Goal: Task Accomplishment & Management: Complete application form

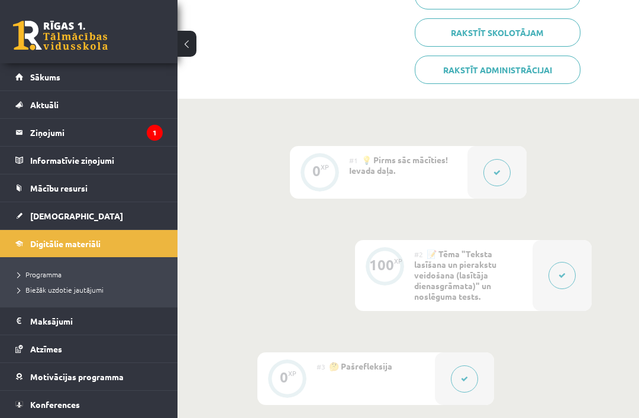
scroll to position [304, 0]
click at [38, 134] on legend "Ziņojumi 1" at bounding box center [96, 132] width 133 height 27
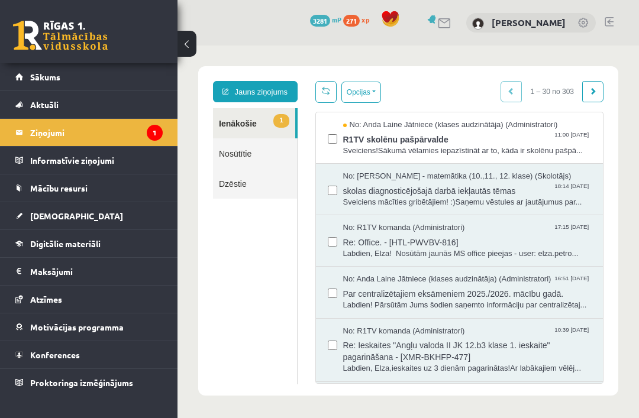
click at [534, 146] on span "Sveiciens!Sākumā vēlamies iepazīstināt ar to, kāda ir skolēnu pašpā..." at bounding box center [467, 151] width 249 height 11
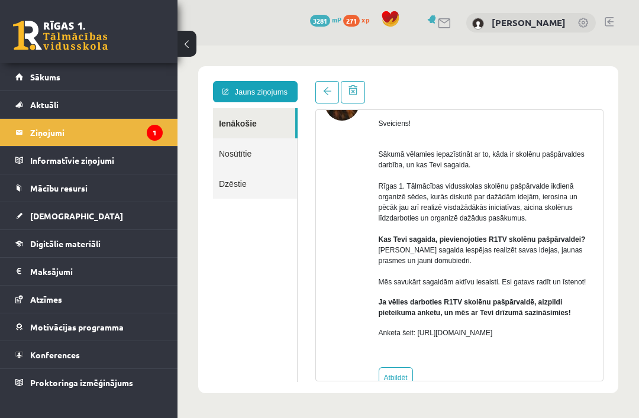
scroll to position [76, 0]
click at [34, 79] on span "Sākums" at bounding box center [45, 77] width 30 height 11
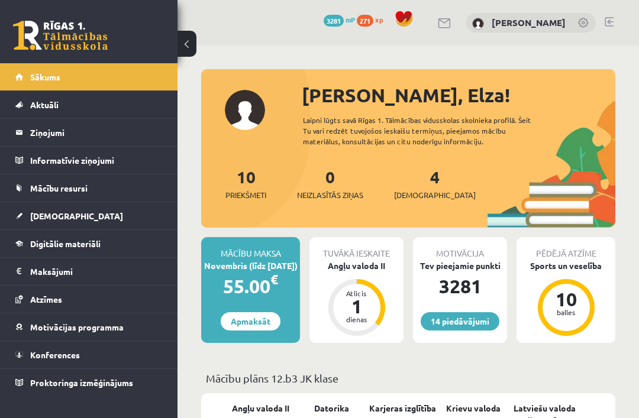
click at [371, 266] on div "Angļu valoda II" at bounding box center [356, 266] width 94 height 12
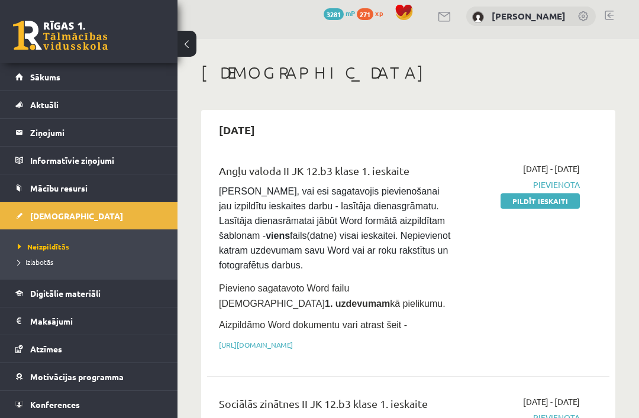
scroll to position [6, 0]
click at [557, 202] on link "Pildīt ieskaiti" at bounding box center [540, 201] width 79 height 15
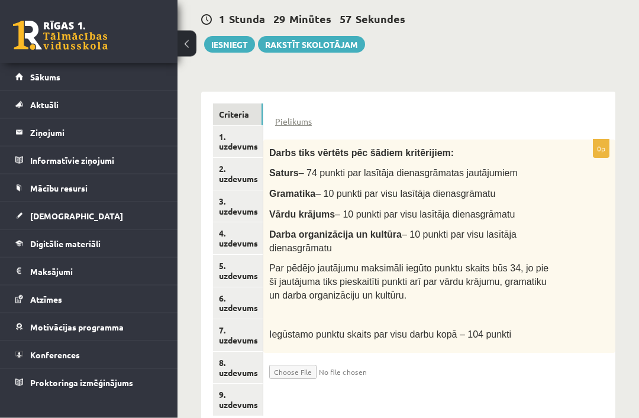
scroll to position [236, 0]
click at [242, 153] on link "1. uzdevums" at bounding box center [238, 143] width 50 height 32
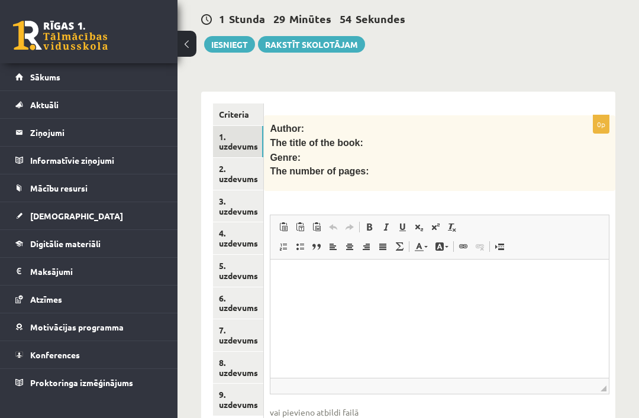
scroll to position [0, 0]
click at [248, 123] on link "Criteria" at bounding box center [238, 115] width 50 height 22
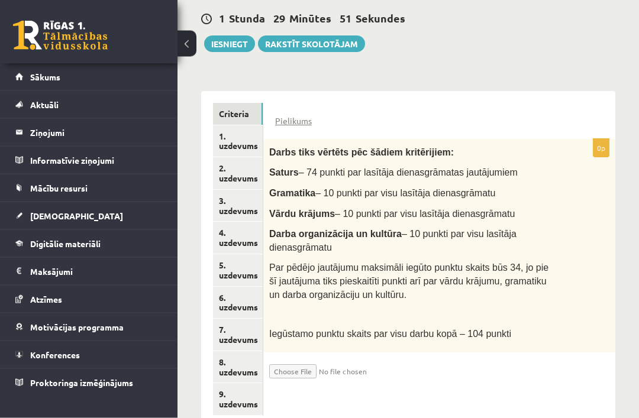
scroll to position [237, 0]
click at [243, 414] on link "9. uzdevums" at bounding box center [238, 400] width 50 height 32
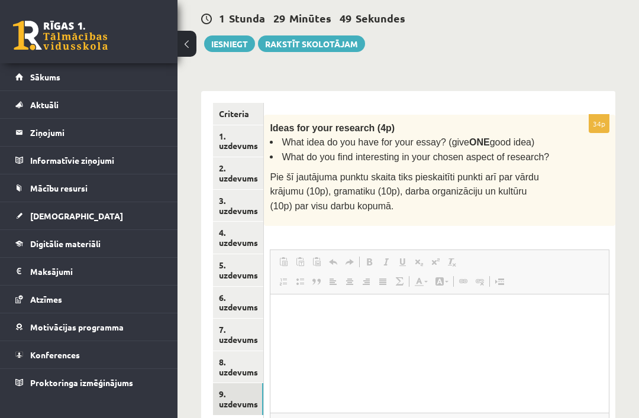
scroll to position [0, 0]
click at [238, 154] on link "1. uzdevums" at bounding box center [238, 141] width 50 height 32
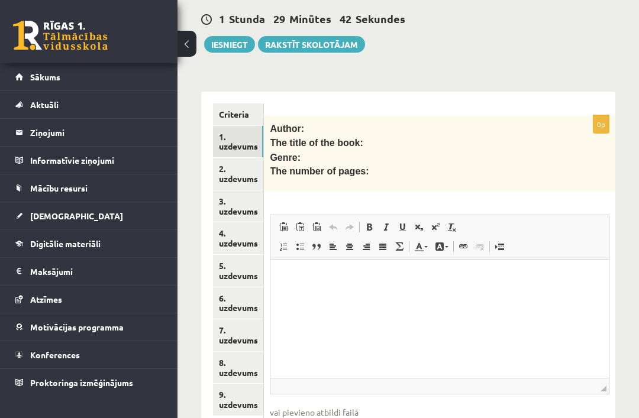
click at [47, 222] on link "[DEMOGRAPHIC_DATA]" at bounding box center [88, 215] width 147 height 27
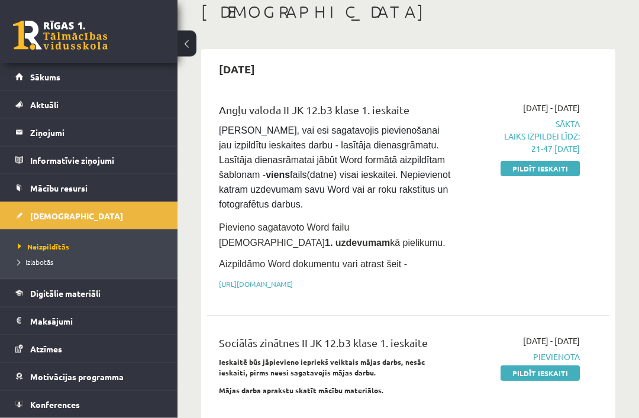
scroll to position [66, 0]
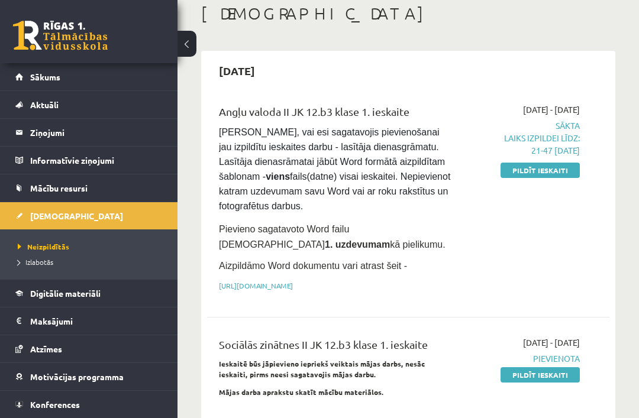
click at [562, 174] on link "Pildīt ieskaiti" at bounding box center [540, 170] width 79 height 15
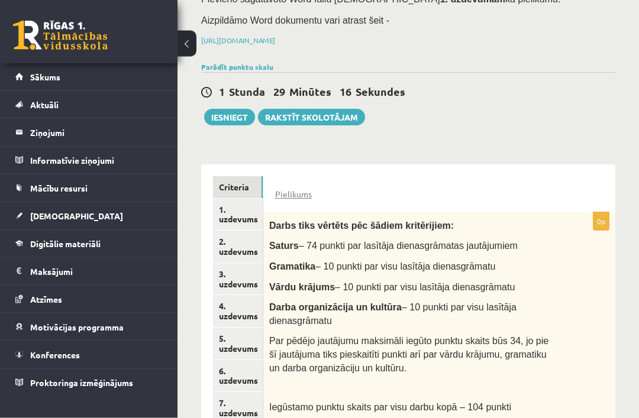
scroll to position [183, 0]
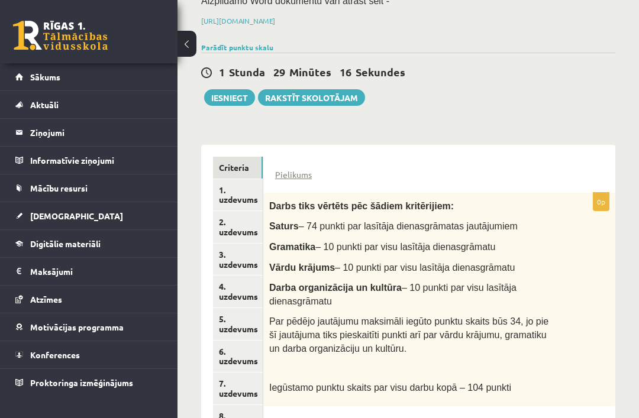
click at [248, 211] on link "1. uzdevums" at bounding box center [238, 195] width 50 height 32
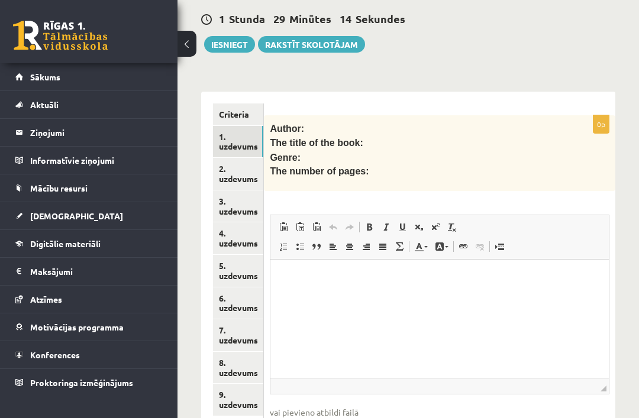
scroll to position [0, 0]
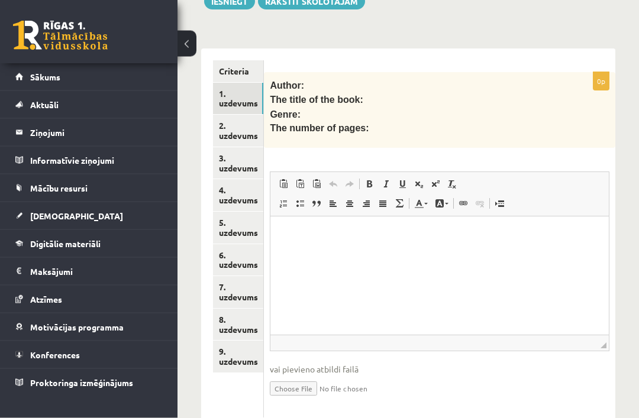
click at [299, 401] on input "file" at bounding box center [440, 388] width 340 height 24
type input "**********"
click at [525, 253] on html at bounding box center [439, 235] width 338 height 36
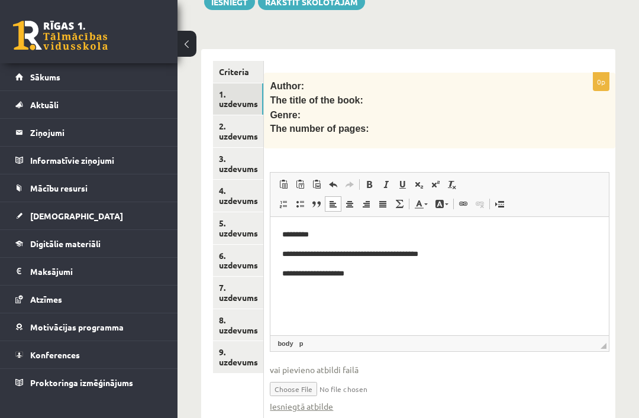
click at [232, 147] on link "2. uzdevums" at bounding box center [238, 131] width 50 height 32
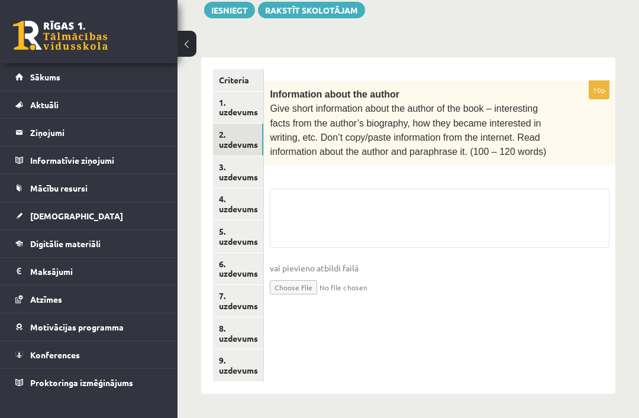
scroll to position [237, 0]
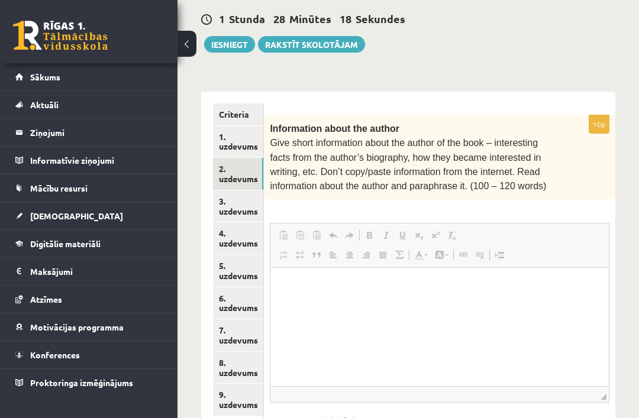
click at [233, 153] on link "1. uzdevums" at bounding box center [238, 142] width 50 height 32
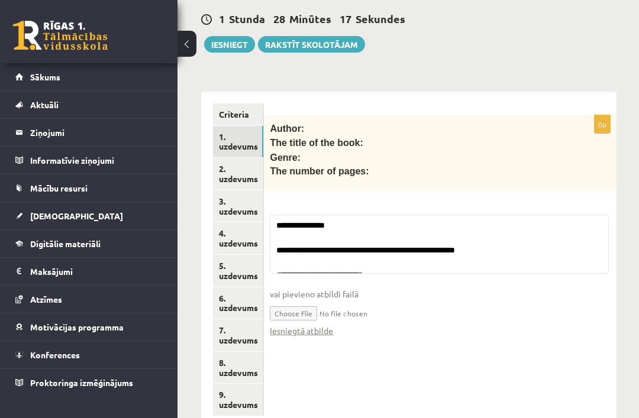
click at [304, 337] on link "Iesniegtā atbilde" at bounding box center [301, 331] width 63 height 12
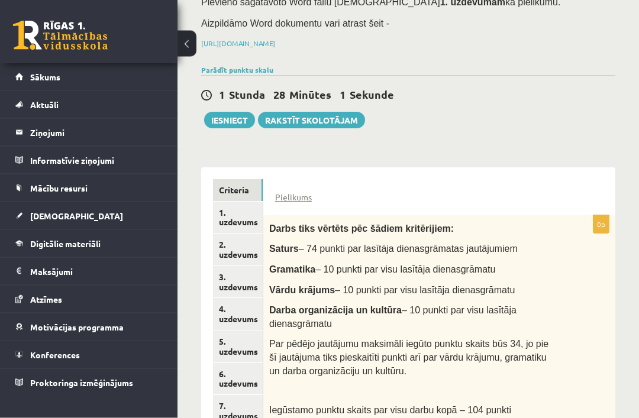
scroll to position [236, 0]
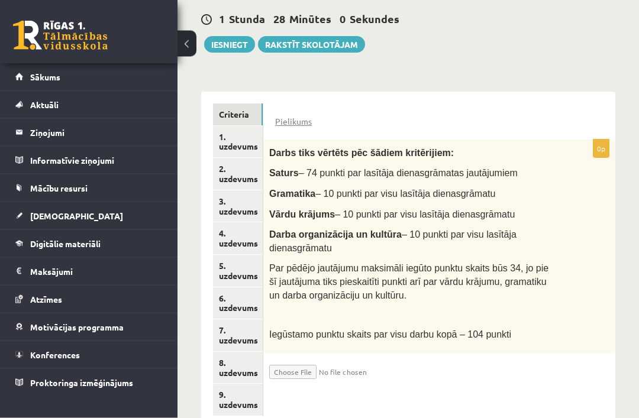
click at [237, 159] on link "1. uzdevums" at bounding box center [238, 143] width 50 height 32
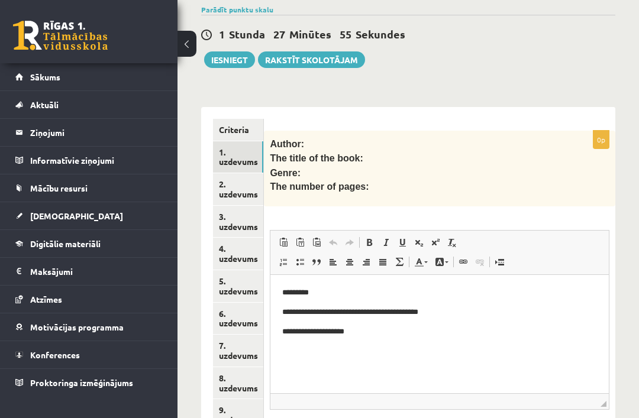
scroll to position [204, 0]
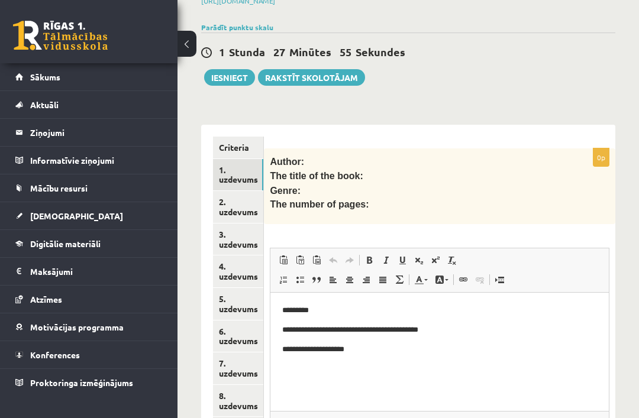
click at [227, 86] on button "Iesniegt" at bounding box center [229, 77] width 51 height 17
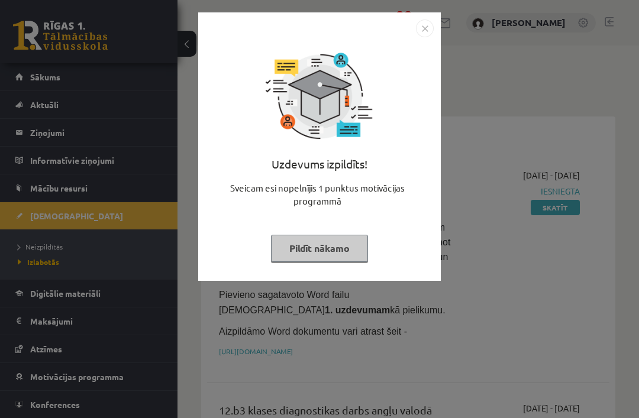
click at [296, 251] on button "Pildīt nākamo" at bounding box center [319, 248] width 97 height 27
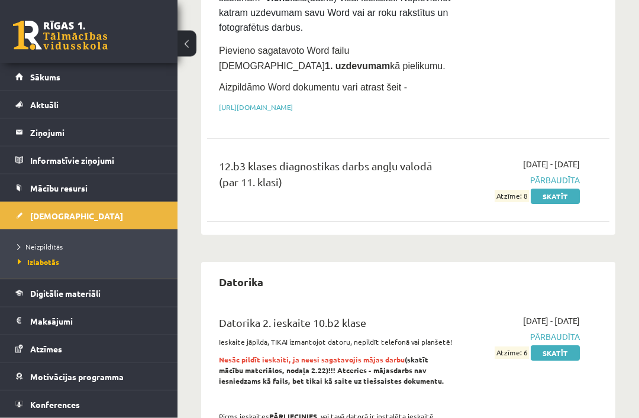
scroll to position [246, 0]
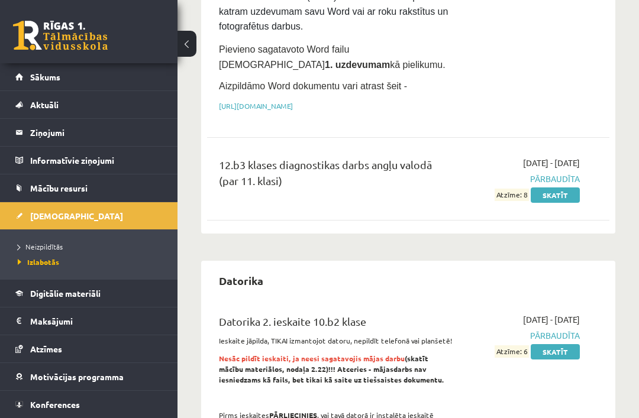
click at [33, 249] on span "Neizpildītās" at bounding box center [40, 246] width 45 height 9
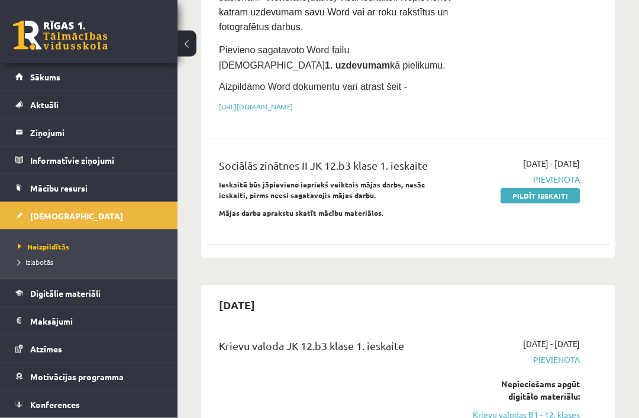
scroll to position [245, 0]
click at [21, 296] on link "Digitālie materiāli" at bounding box center [88, 293] width 147 height 27
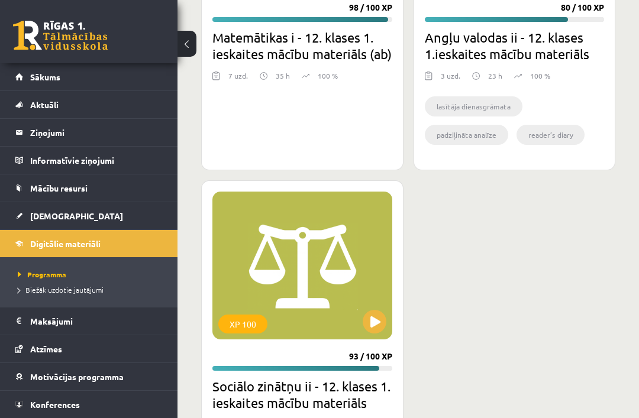
scroll to position [2072, 0]
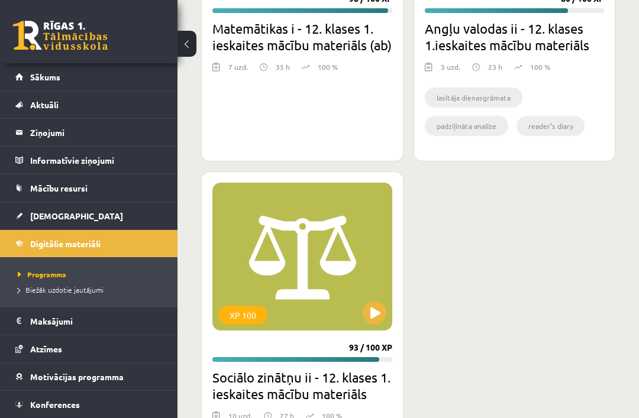
click at [293, 391] on h2 "Sociālo zinātņu ii - 12. klases 1. ieskaites mācību materiāls" at bounding box center [302, 385] width 180 height 33
click at [370, 322] on button at bounding box center [375, 313] width 24 height 24
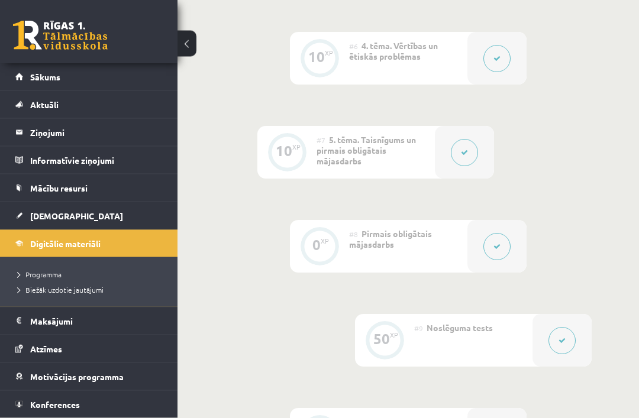
click at [499, 252] on button at bounding box center [496, 247] width 27 height 27
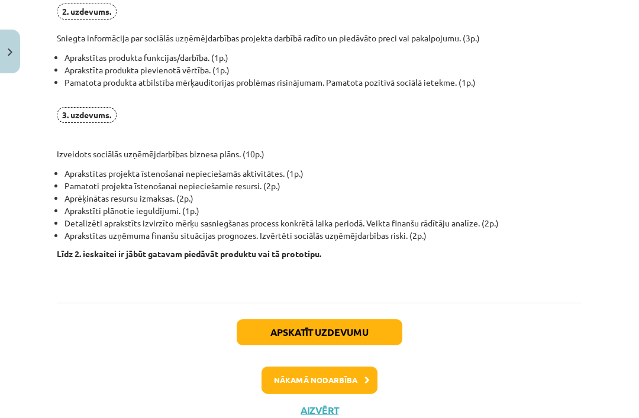
scroll to position [928, 0]
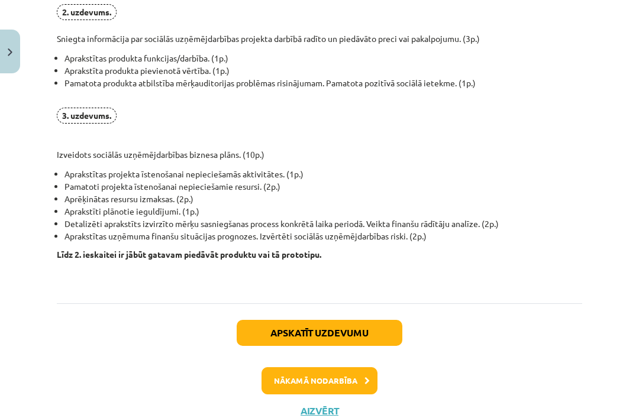
click at [305, 412] on button "Aizvērt" at bounding box center [319, 411] width 45 height 12
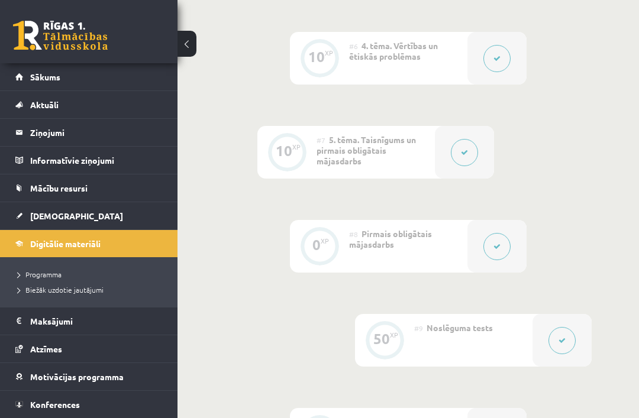
click at [35, 85] on link "Sākums" at bounding box center [88, 76] width 147 height 27
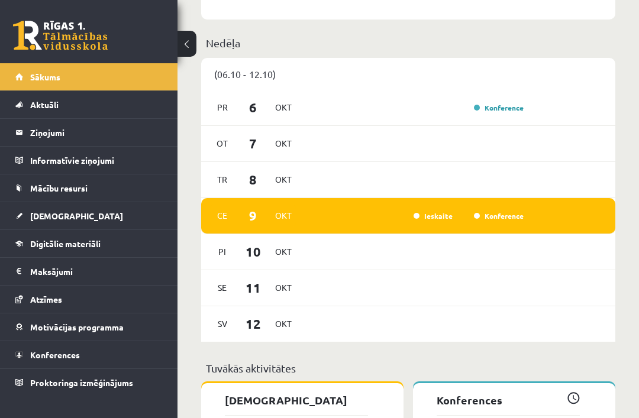
scroll to position [635, 0]
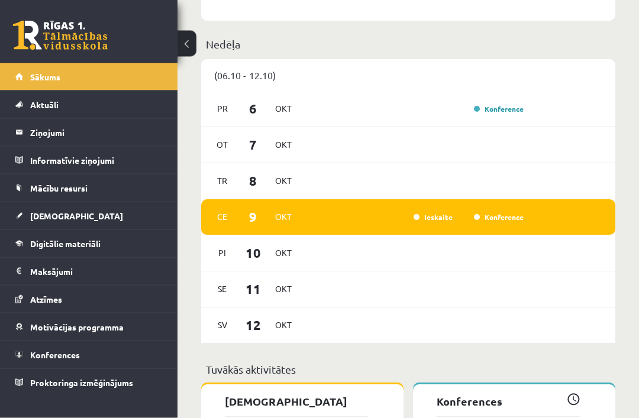
click at [505, 222] on link "Konference" at bounding box center [499, 217] width 50 height 9
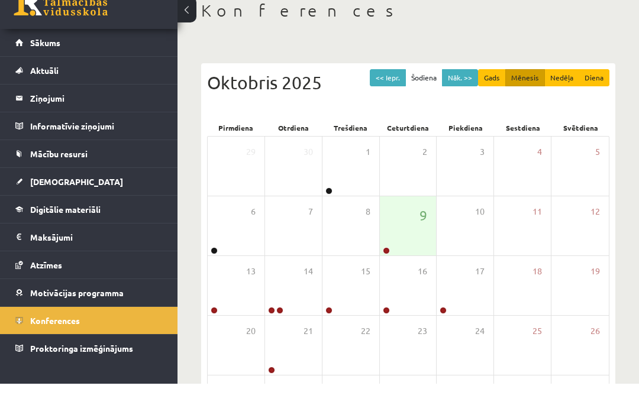
scroll to position [35, 0]
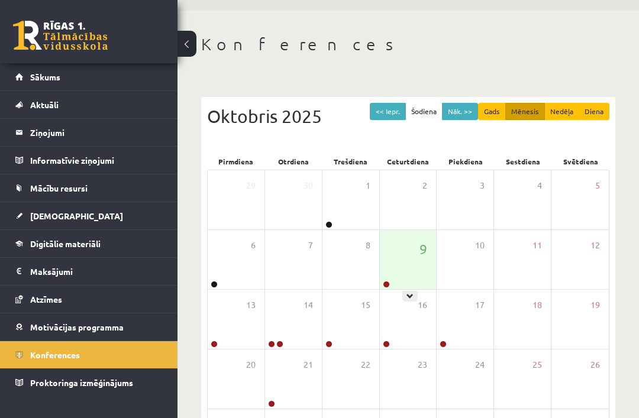
click at [414, 293] on icon at bounding box center [410, 296] width 7 height 7
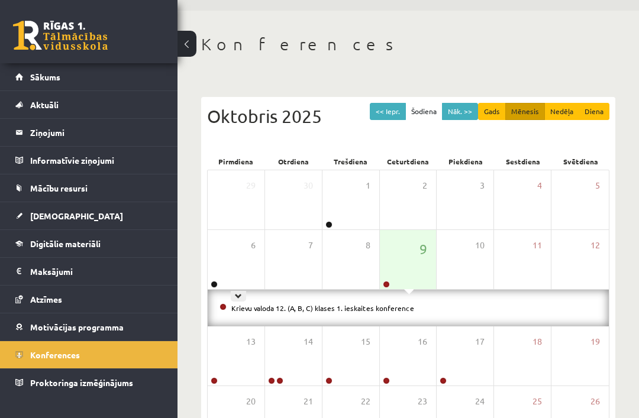
click at [242, 299] on div at bounding box center [238, 296] width 15 height 11
click at [339, 218] on div "1" at bounding box center [350, 199] width 57 height 59
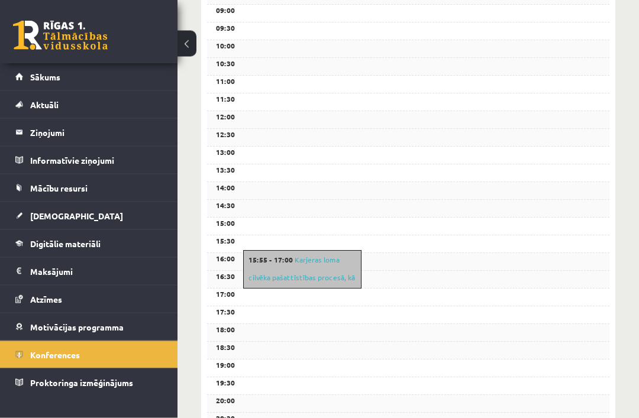
scroll to position [308, 0]
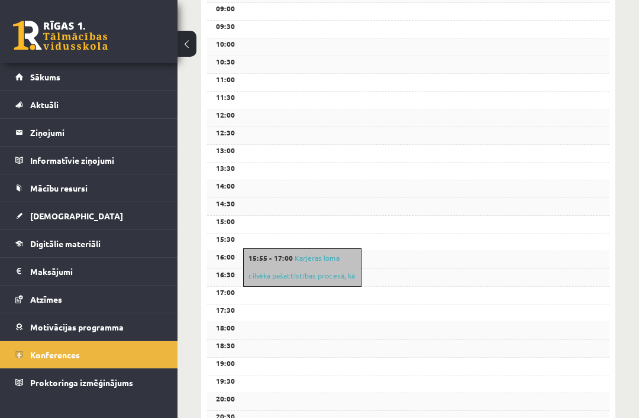
click at [63, 81] on link "Sākums" at bounding box center [88, 76] width 147 height 27
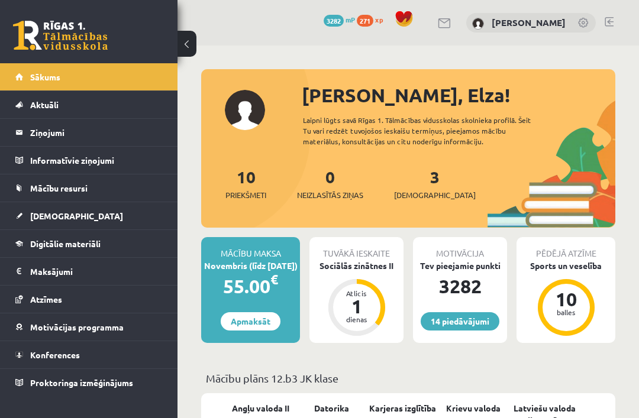
click at [349, 267] on div "Sociālās zinātnes II" at bounding box center [356, 266] width 94 height 12
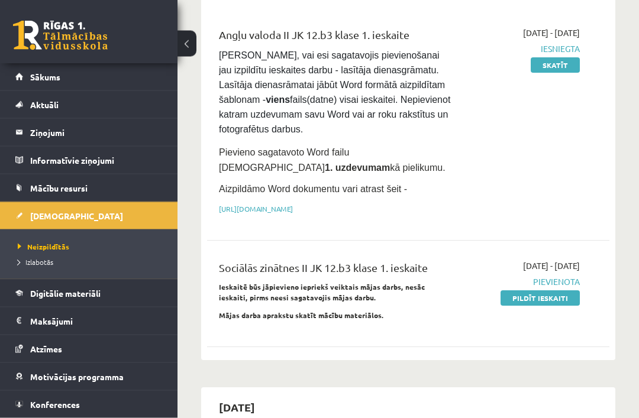
scroll to position [144, 0]
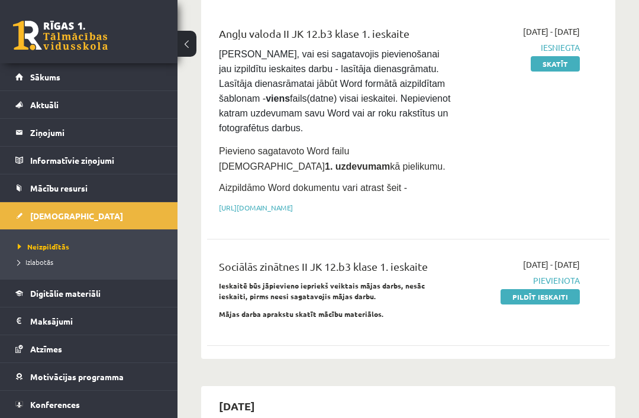
click at [34, 299] on link "Digitālie materiāli" at bounding box center [88, 293] width 147 height 27
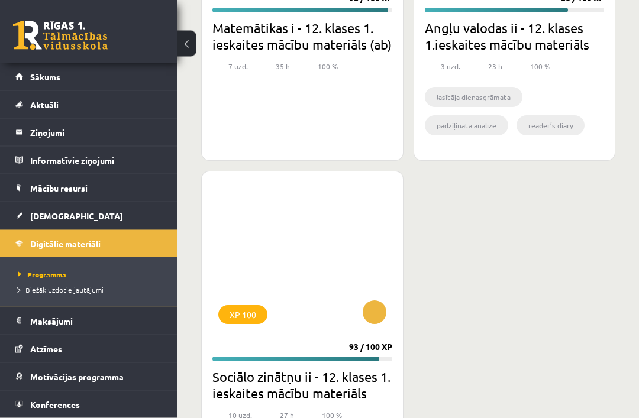
scroll to position [2075, 0]
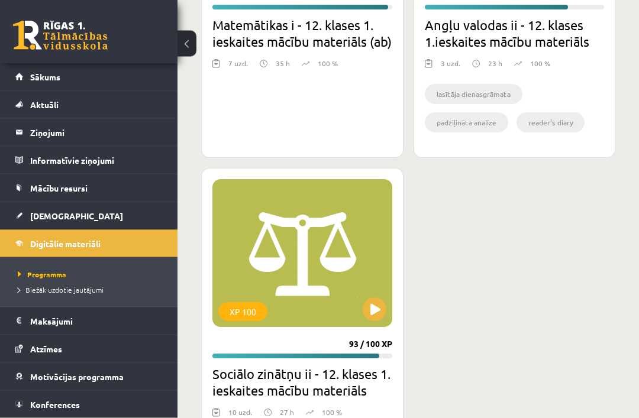
click at [374, 308] on button at bounding box center [375, 310] width 24 height 24
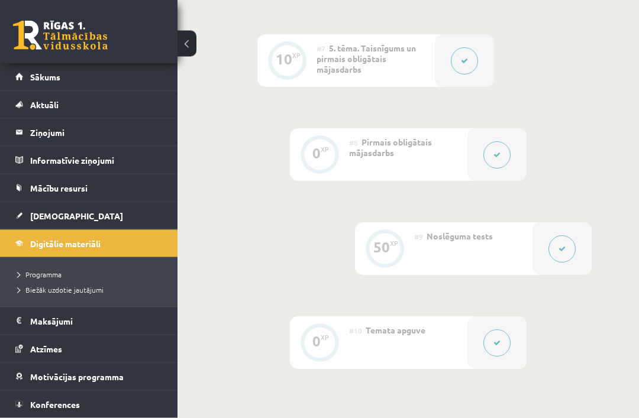
click at [493, 156] on button at bounding box center [496, 155] width 27 height 27
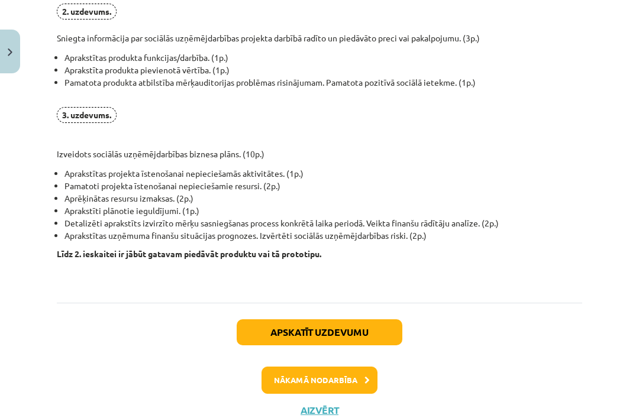
scroll to position [928, 0]
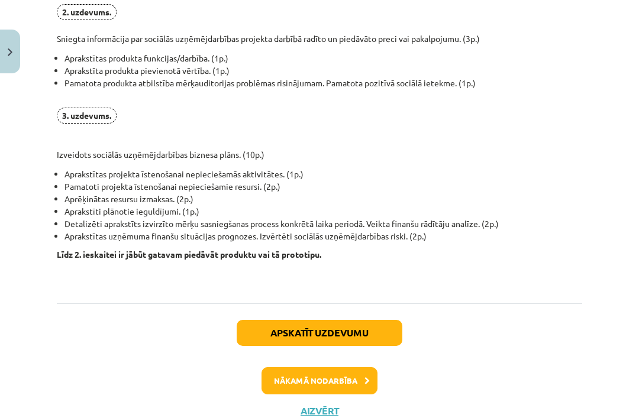
click at [321, 408] on button "Aizvērt" at bounding box center [319, 411] width 45 height 12
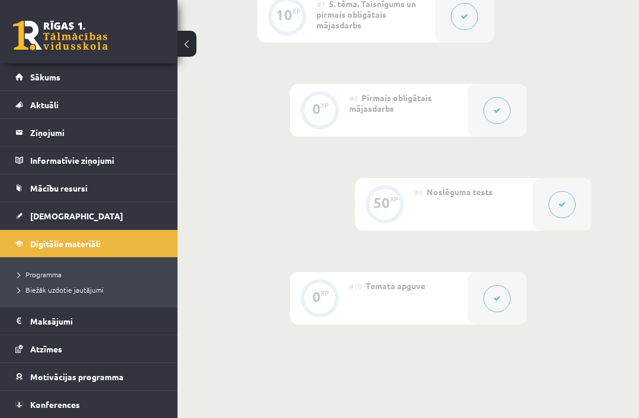
scroll to position [937, 0]
